Goal: Transaction & Acquisition: Register for event/course

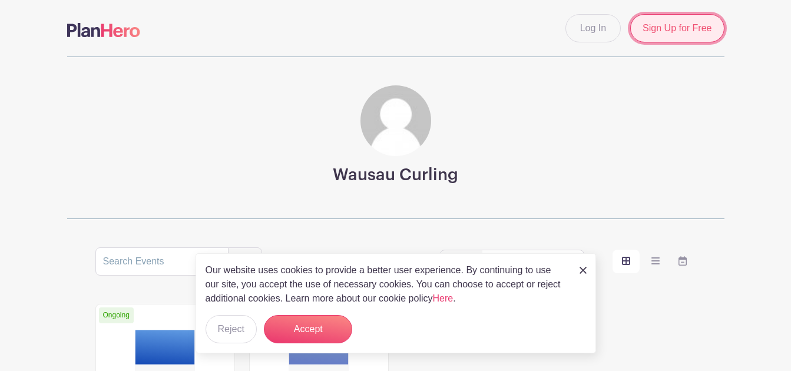
click at [683, 26] on link "Sign Up for Free" at bounding box center [677, 28] width 94 height 28
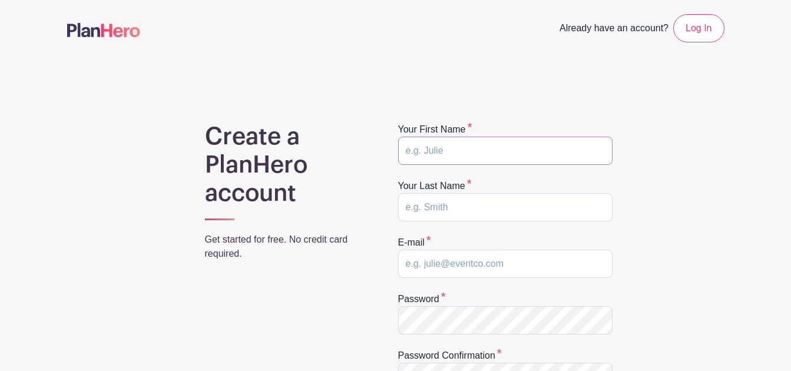
click at [493, 149] on input "text" at bounding box center [505, 151] width 214 height 28
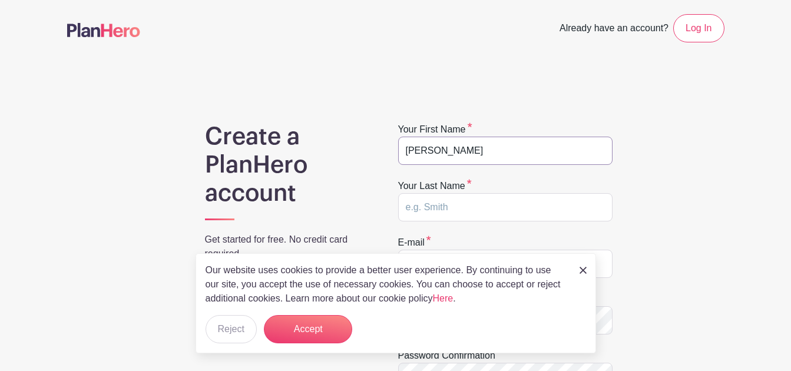
type input "[PERSON_NAME]"
click at [475, 237] on div "E-mail" at bounding box center [505, 256] width 214 height 42
click at [439, 234] on form "Your first name Dave Davies Your last name Dave Davies E-mail Password Password…" at bounding box center [505, 307] width 214 height 371
click at [399, 240] on label "E-mail" at bounding box center [414, 242] width 33 height 14
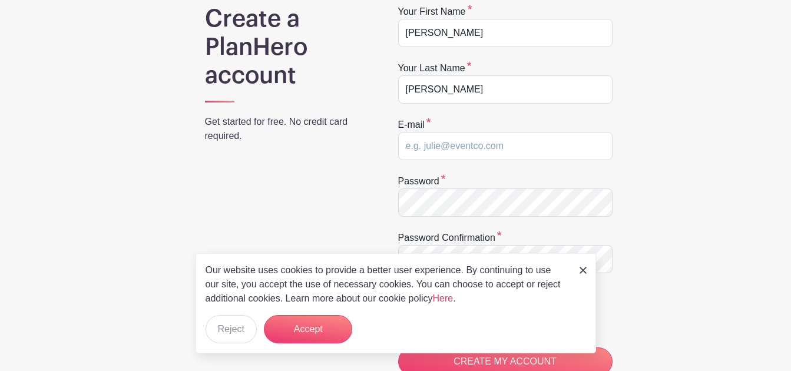
scroll to position [177, 0]
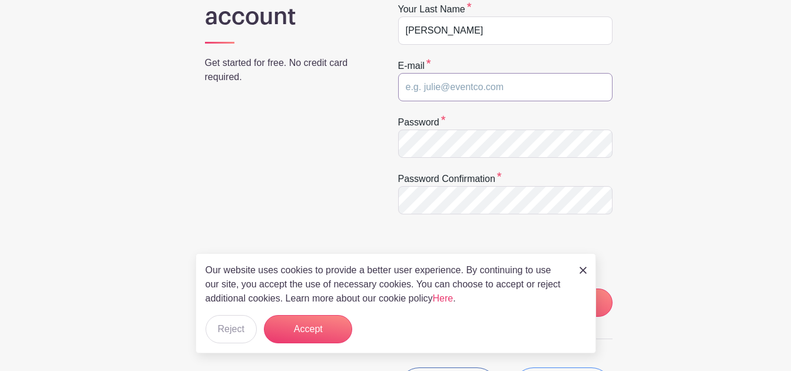
click at [459, 91] on input "email" at bounding box center [505, 87] width 214 height 28
type input "[EMAIL_ADDRESS][DOMAIN_NAME]"
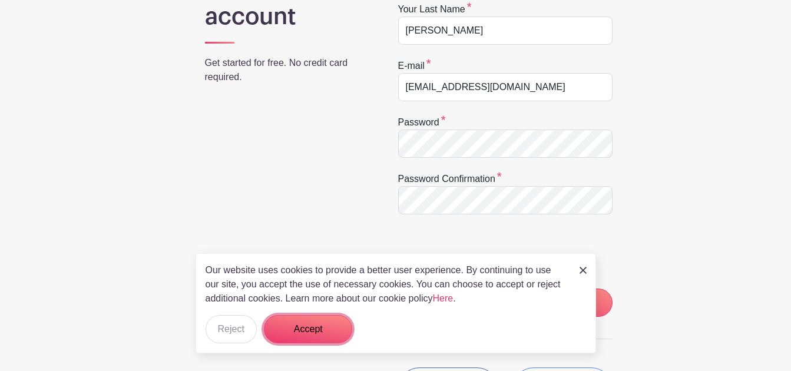
click at [307, 326] on button "Accept" at bounding box center [308, 329] width 88 height 28
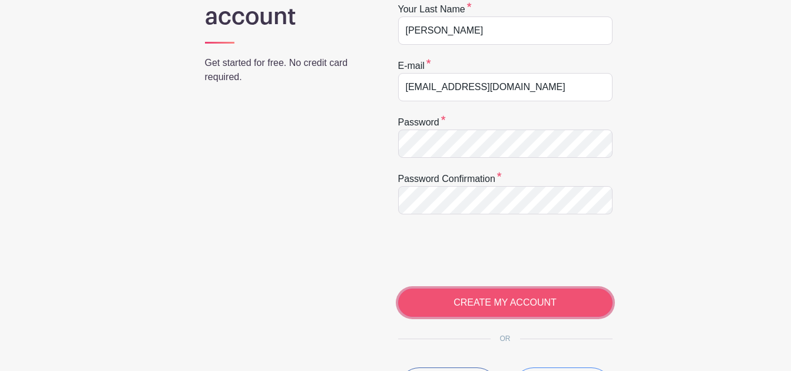
click at [500, 298] on input "CREATE MY ACCOUNT" at bounding box center [505, 302] width 214 height 28
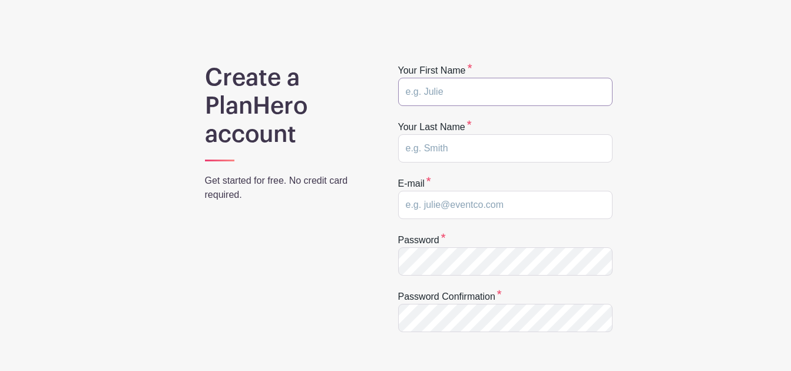
click at [450, 92] on input "text" at bounding box center [505, 92] width 214 height 28
type input "[PERSON_NAME]"
type input "[EMAIL_ADDRESS][DOMAIN_NAME]"
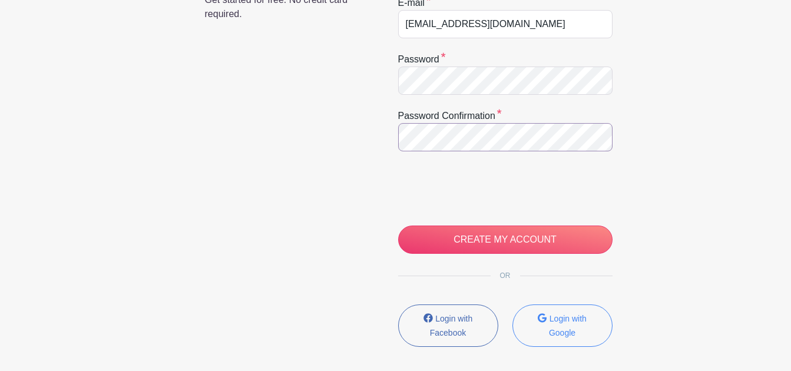
scroll to position [294, 0]
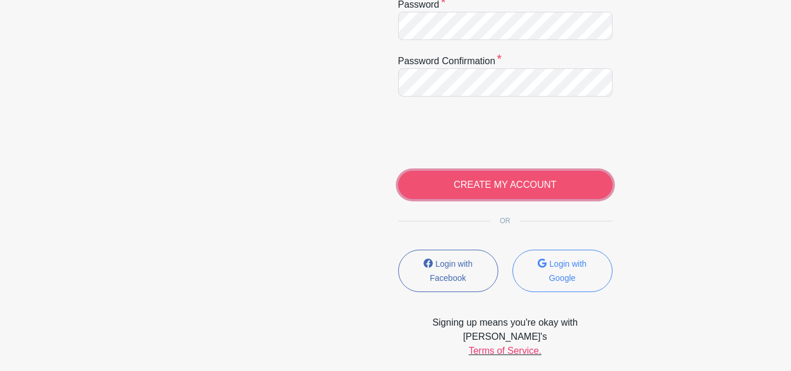
click at [480, 183] on input "CREATE MY ACCOUNT" at bounding box center [505, 185] width 214 height 28
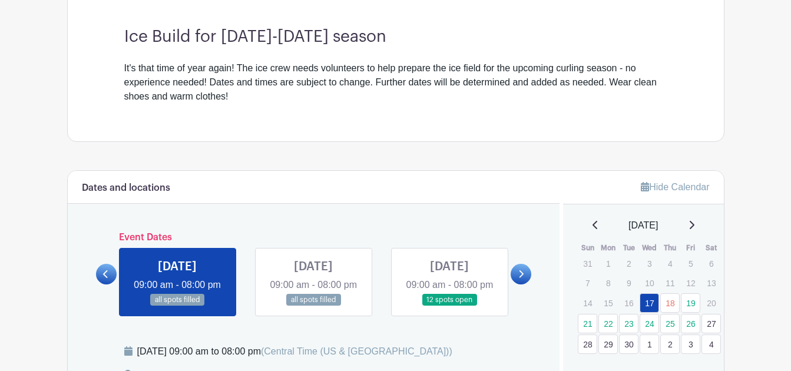
scroll to position [412, 0]
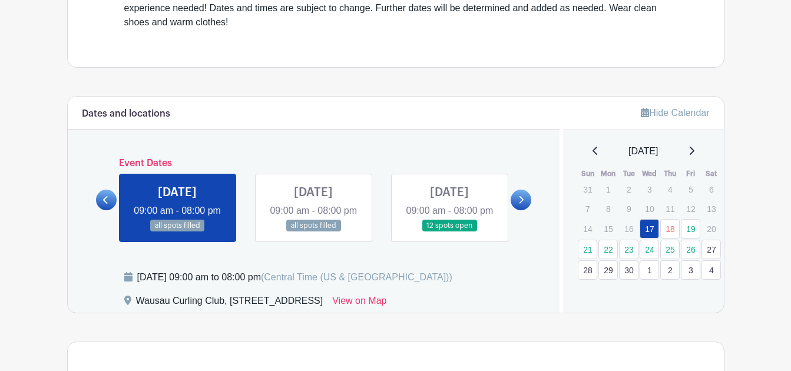
click at [449, 232] on link at bounding box center [449, 232] width 0 height 0
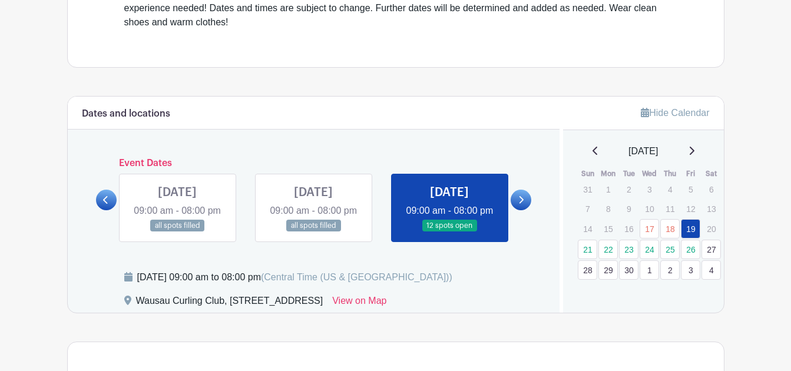
click at [449, 232] on link at bounding box center [449, 232] width 0 height 0
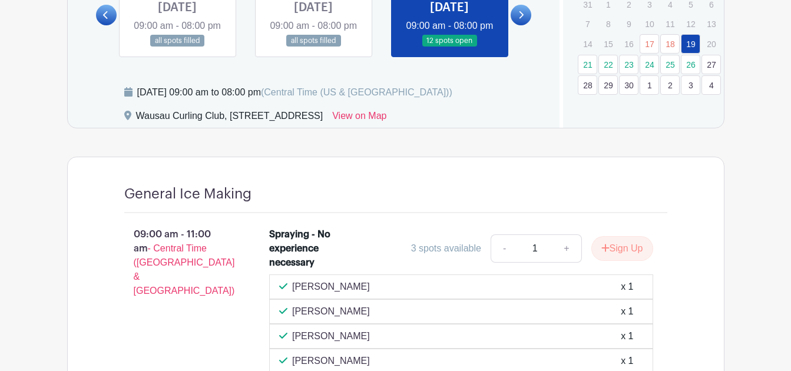
scroll to position [569, 0]
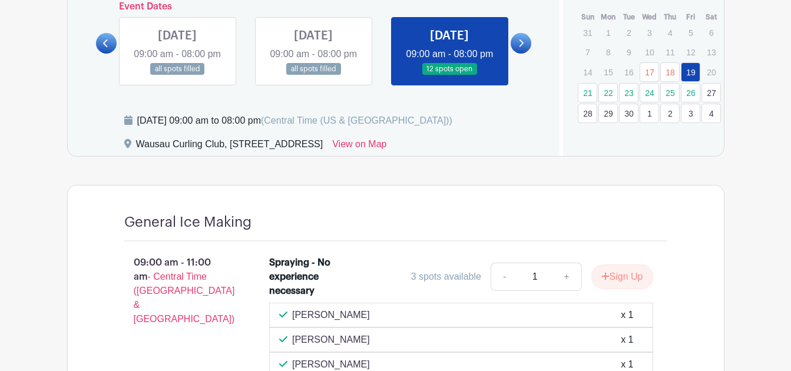
click at [313, 75] on link at bounding box center [313, 75] width 0 height 0
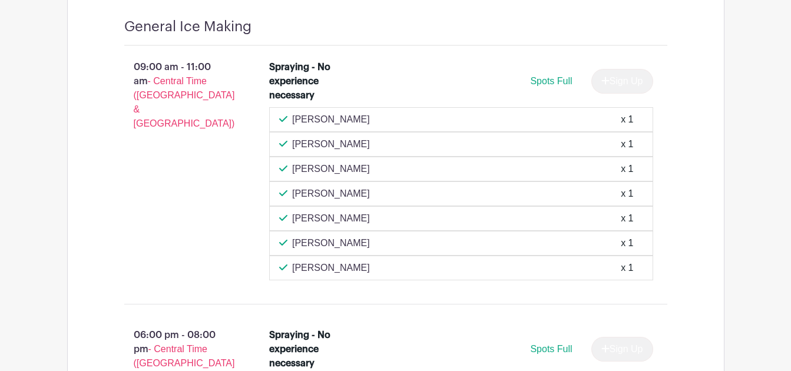
scroll to position [742, 0]
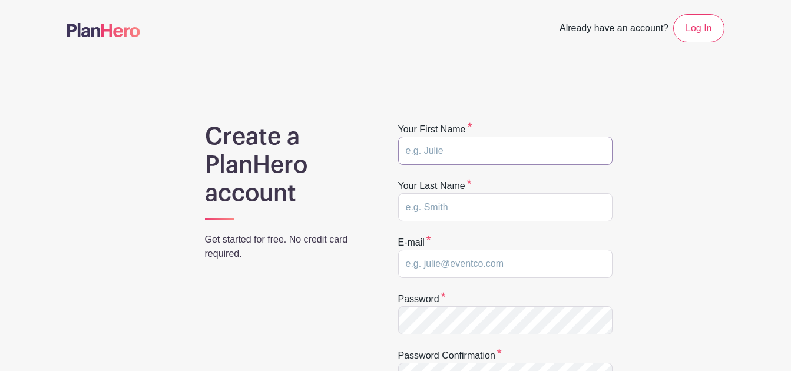
click at [437, 151] on input "text" at bounding box center [505, 151] width 214 height 28
type input "[PERSON_NAME]"
type input "[EMAIL_ADDRESS][DOMAIN_NAME]"
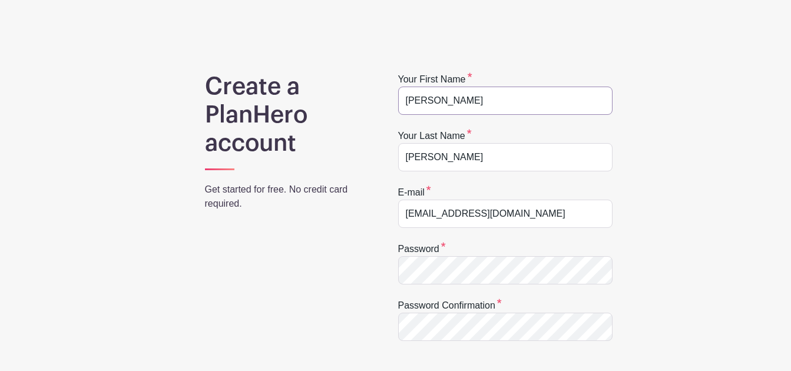
scroll to position [118, 0]
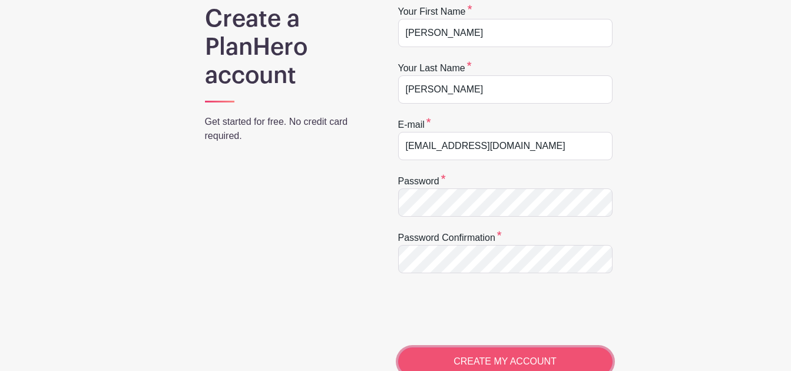
click at [503, 358] on input "CREATE MY ACCOUNT" at bounding box center [505, 361] width 214 height 28
